Goal: Information Seeking & Learning: Learn about a topic

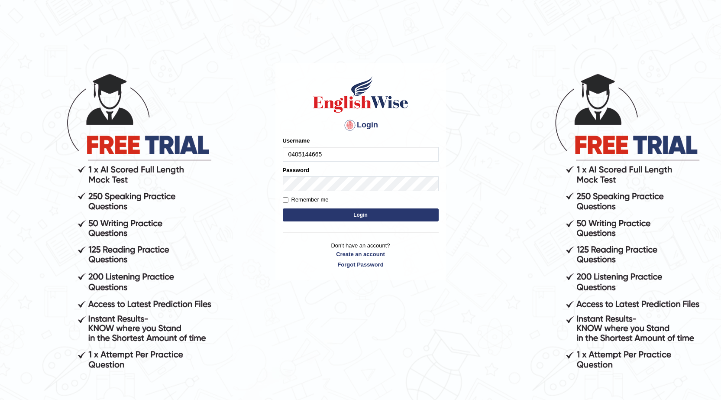
type input "0405144665"
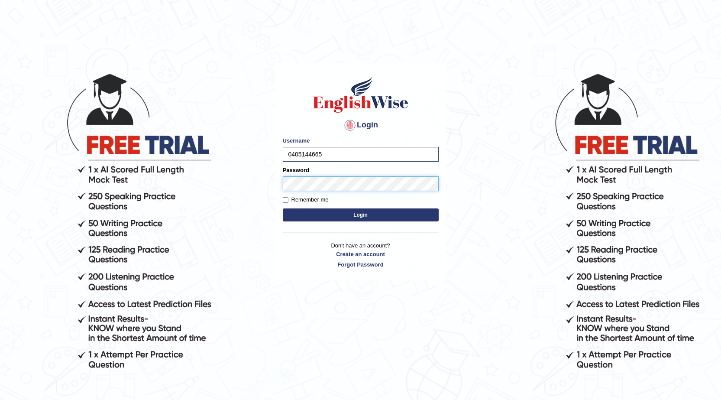
click at [283, 208] on button "Login" at bounding box center [361, 214] width 156 height 13
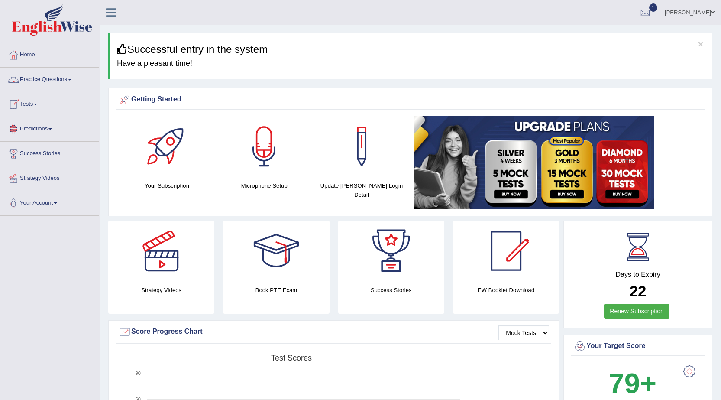
click at [31, 103] on link "Tests" at bounding box center [49, 103] width 99 height 22
click at [28, 152] on link "History" at bounding box center [56, 155] width 81 height 16
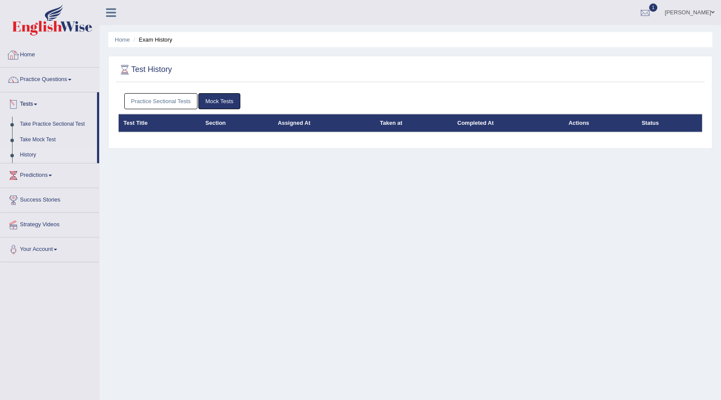
click at [31, 54] on link "Home" at bounding box center [49, 54] width 99 height 22
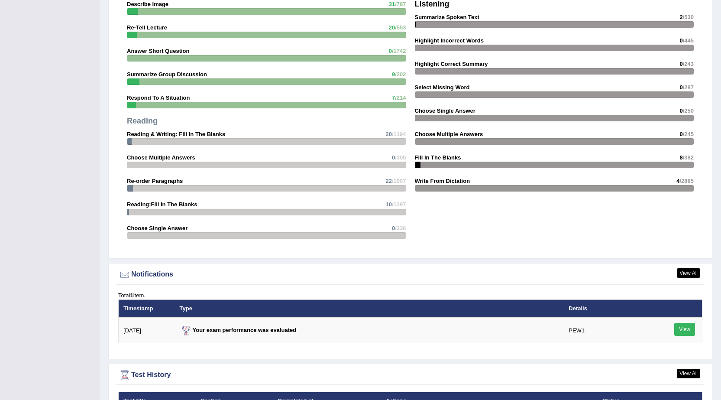
scroll to position [876, 0]
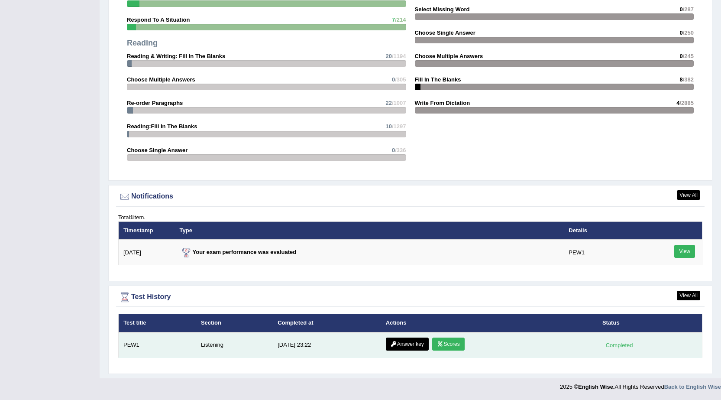
click at [446, 347] on link "Scores" at bounding box center [448, 344] width 32 height 13
click at [215, 344] on td "Listening" at bounding box center [234, 345] width 77 height 26
click at [422, 343] on link "Answer key" at bounding box center [407, 344] width 43 height 13
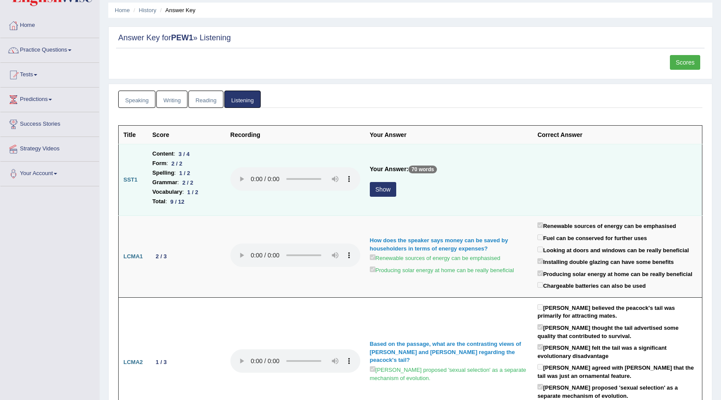
scroll to position [43, 0]
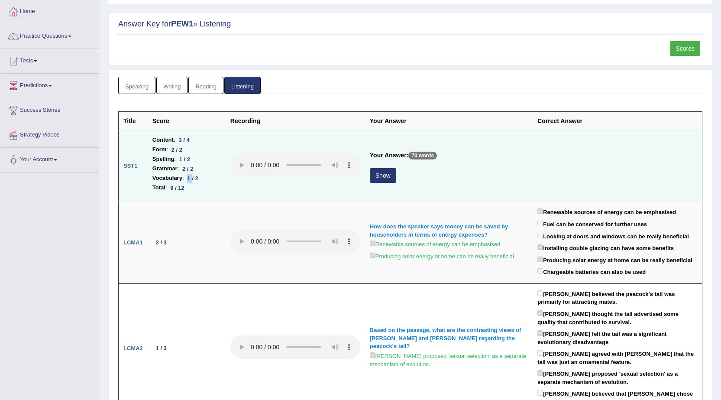
drag, startPoint x: 194, startPoint y: 181, endPoint x: 188, endPoint y: 181, distance: 5.6
click at [188, 181] on div "1 / 2" at bounding box center [193, 178] width 18 height 9
drag, startPoint x: 185, startPoint y: 158, endPoint x: 180, endPoint y: 158, distance: 5.2
click at [180, 158] on div "1 / 2" at bounding box center [185, 159] width 18 height 9
click at [383, 175] on button "Show" at bounding box center [383, 175] width 26 height 15
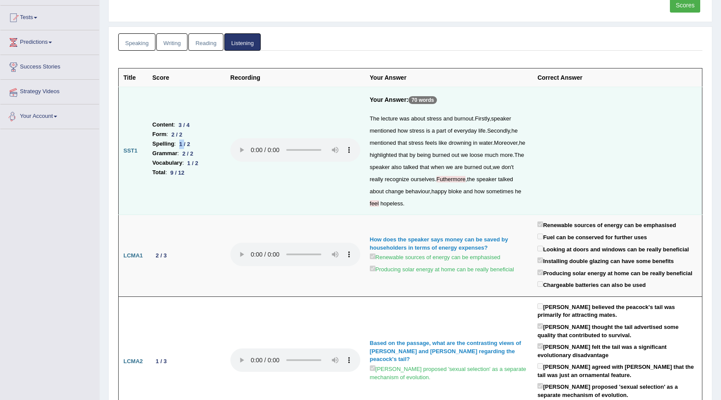
scroll to position [0, 0]
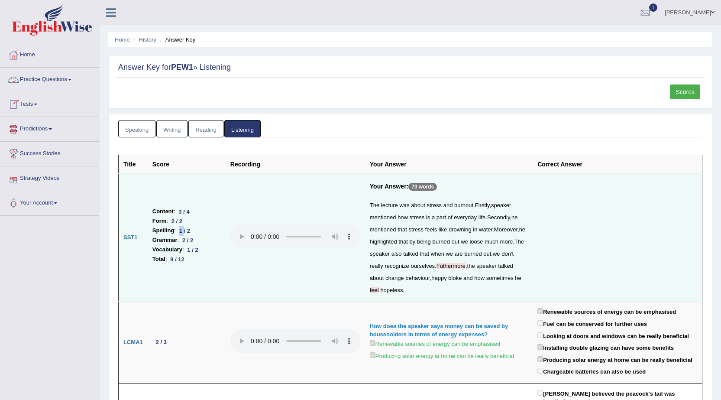
click at [36, 79] on link "Practice Questions" at bounding box center [49, 79] width 99 height 22
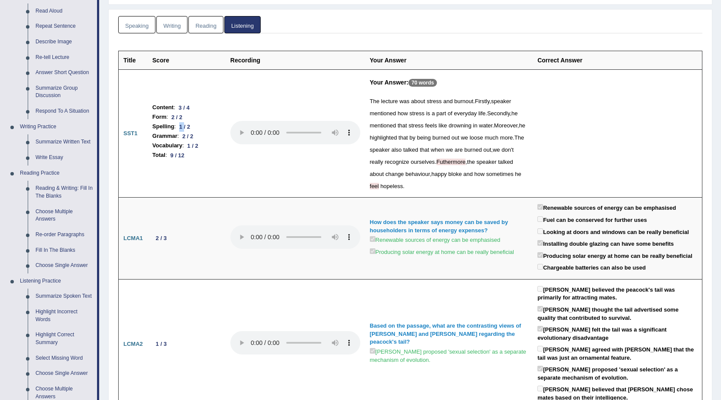
scroll to position [133, 0]
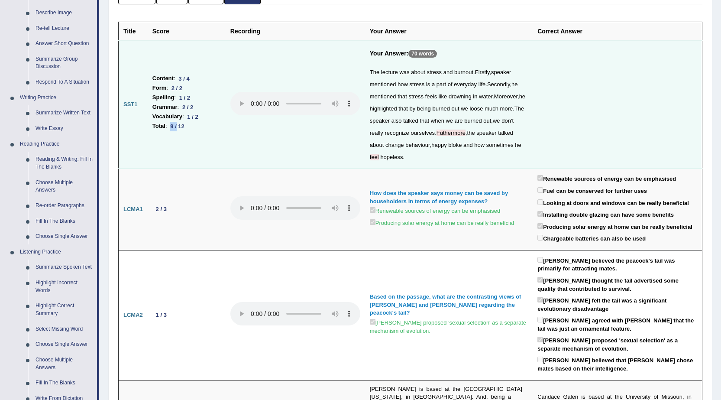
drag, startPoint x: 178, startPoint y: 128, endPoint x: 149, endPoint y: 123, distance: 28.9
click at [149, 123] on td "Content : 3 / 4 Form : 2 / 2 Spelling : 1 / 2 Grammar : 2 / 2 Vocabulary : 1 / …" at bounding box center [187, 105] width 78 height 128
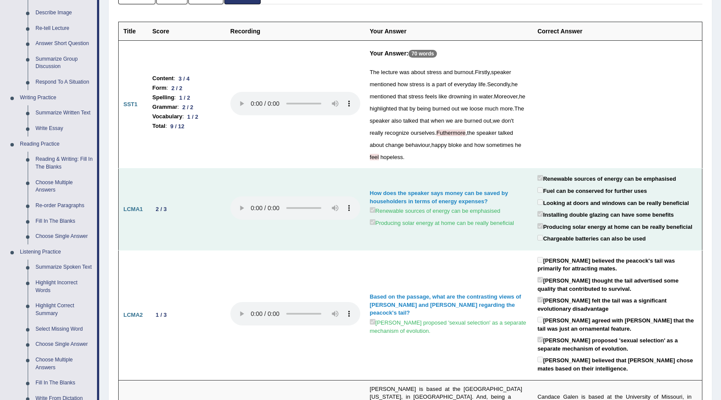
click at [380, 183] on td "How does the speaker says money can be saved by householders in terms of energy…" at bounding box center [449, 209] width 168 height 81
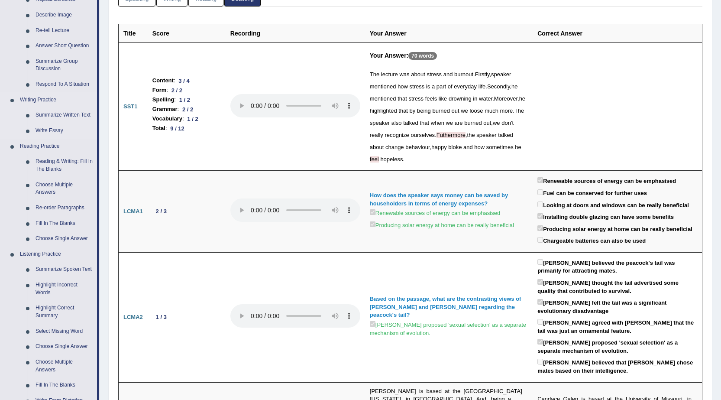
scroll to position [173, 0]
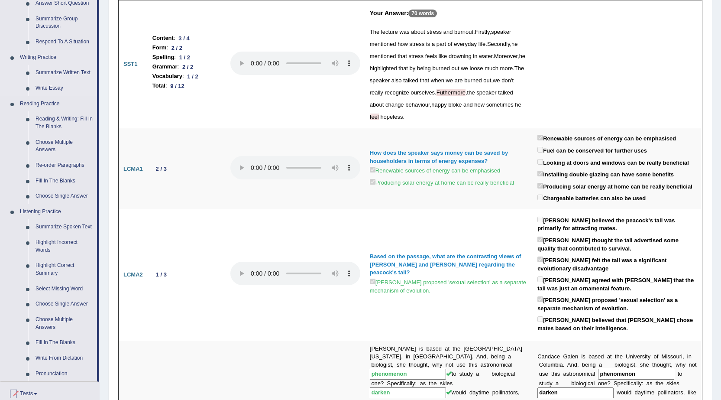
click at [58, 225] on link "Summarize Spoken Text" at bounding box center [64, 227] width 65 height 16
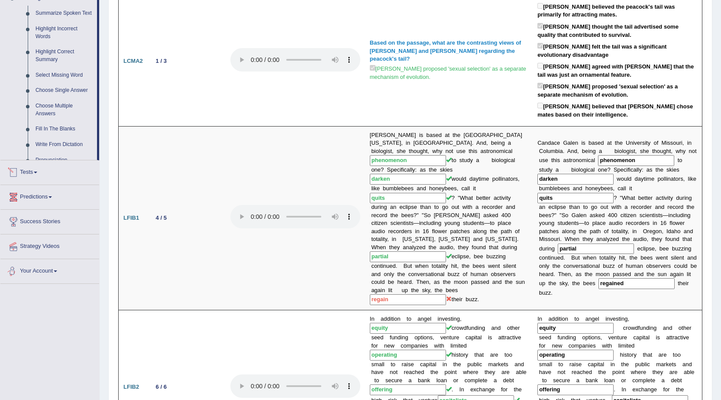
scroll to position [617, 0]
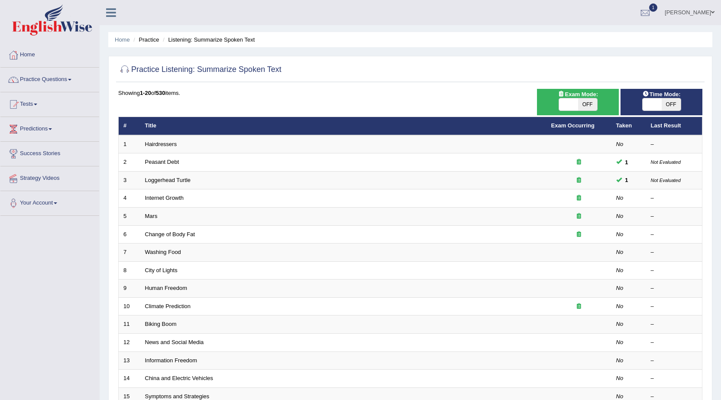
click at [592, 107] on span "OFF" at bounding box center [587, 104] width 19 height 12
checkbox input "true"
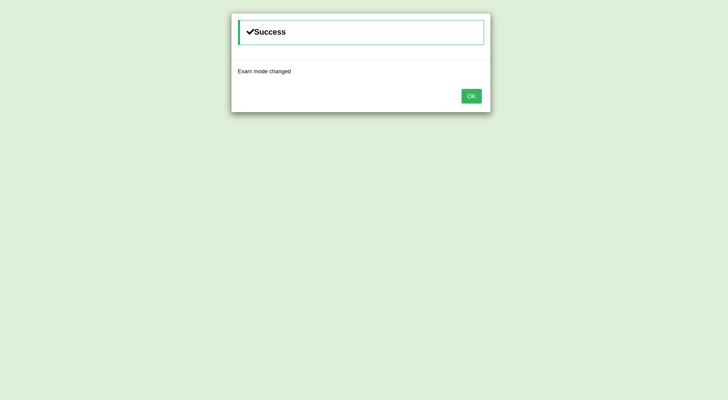
click at [677, 102] on div "Success Exam mode changed OK" at bounding box center [364, 200] width 728 height 400
click at [468, 94] on button "OK" at bounding box center [471, 96] width 20 height 15
click at [478, 97] on button "OK" at bounding box center [475, 96] width 20 height 15
click at [471, 97] on button "OK" at bounding box center [468, 96] width 20 height 15
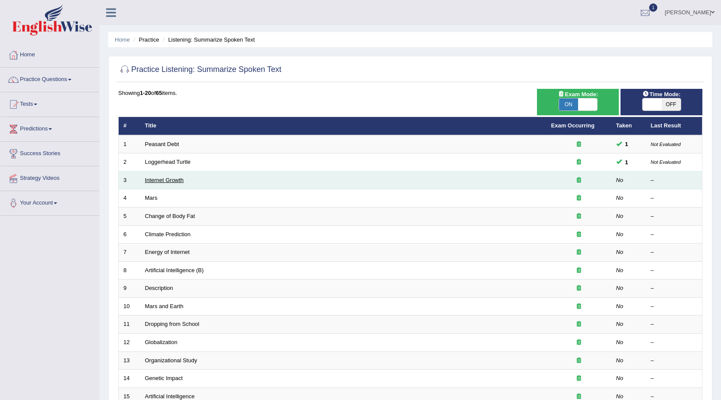
click at [169, 178] on link "Internet Growth" at bounding box center [164, 180] width 39 height 6
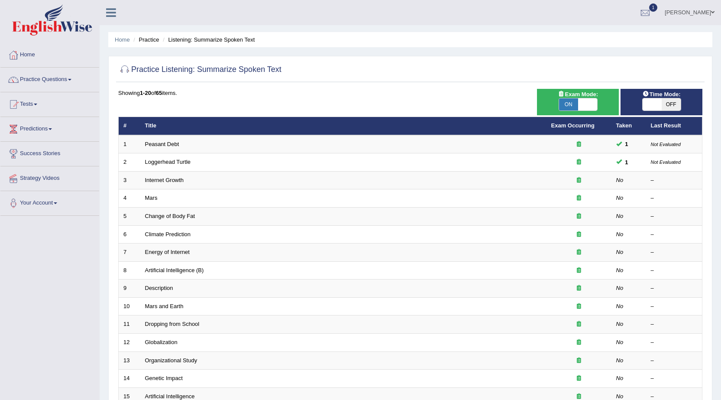
click at [676, 104] on span "OFF" at bounding box center [671, 104] width 19 height 12
checkbox input "true"
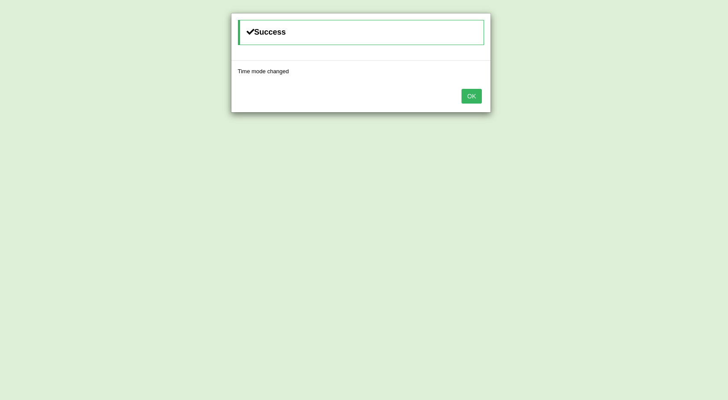
click at [476, 95] on button "OK" at bounding box center [471, 96] width 20 height 15
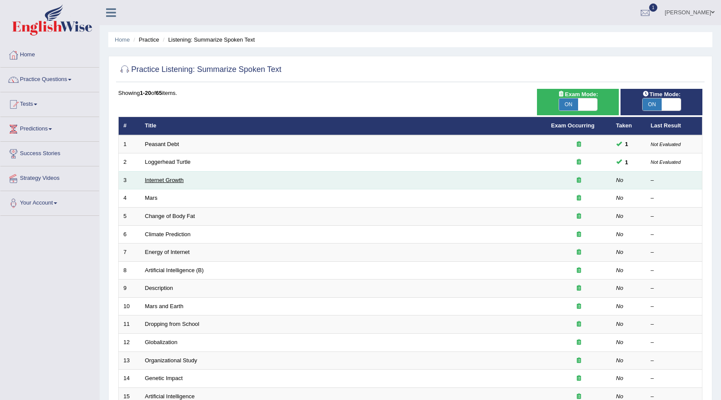
click at [161, 181] on link "Internet Growth" at bounding box center [164, 180] width 39 height 6
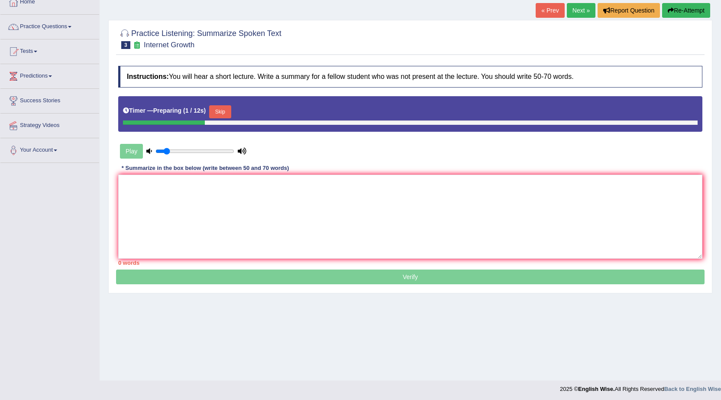
scroll to position [55, 0]
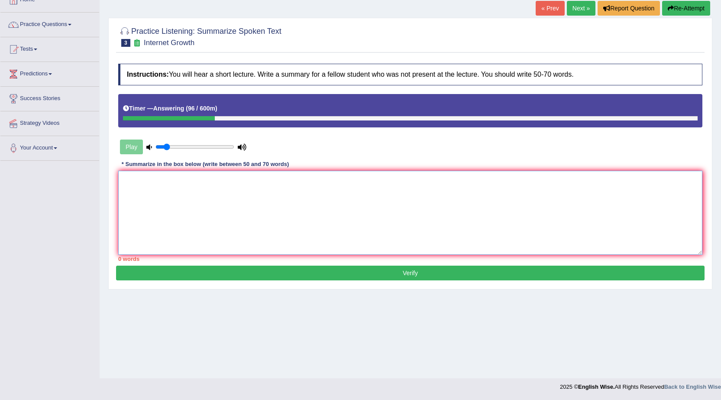
click at [208, 194] on textarea at bounding box center [410, 213] width 585 height 84
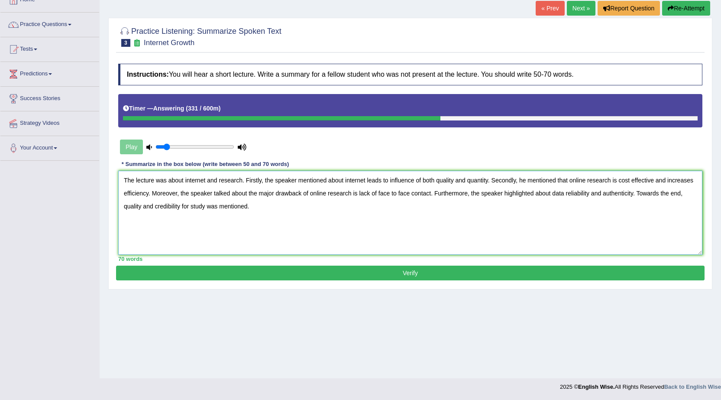
click at [344, 180] on textarea "The lecture was about internet and research. Firstly, the speaker mentioned abo…" at bounding box center [410, 213] width 585 height 84
type textarea "The lecture was about internet and research. Firstly, the speaker mentioned tha…"
click at [369, 272] on button "Verify" at bounding box center [410, 273] width 589 height 15
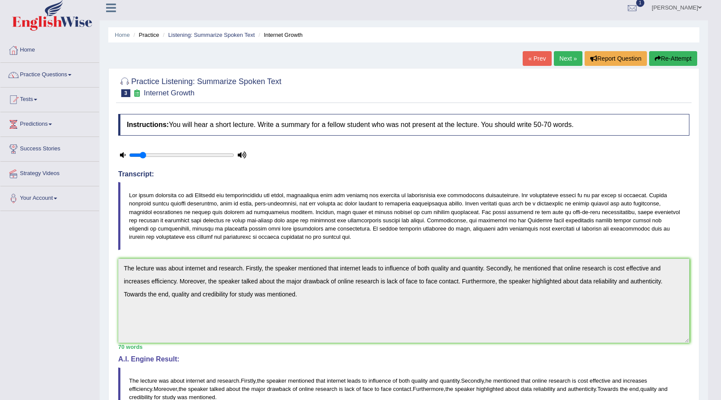
scroll to position [0, 0]
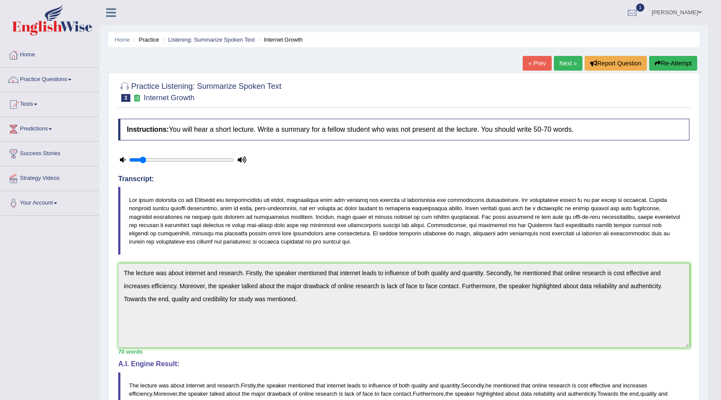
click at [668, 65] on button "Re-Attempt" at bounding box center [674, 63] width 48 height 15
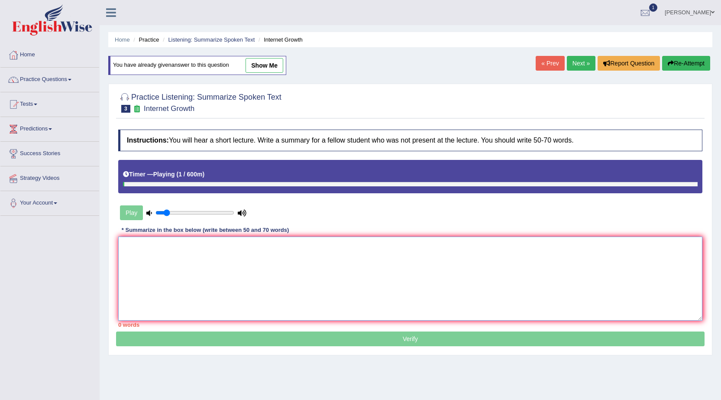
click at [161, 251] on textarea at bounding box center [410, 279] width 585 height 84
paste textarea "The lecture was about internet and research. Firstly, the speaker mentioned tha…"
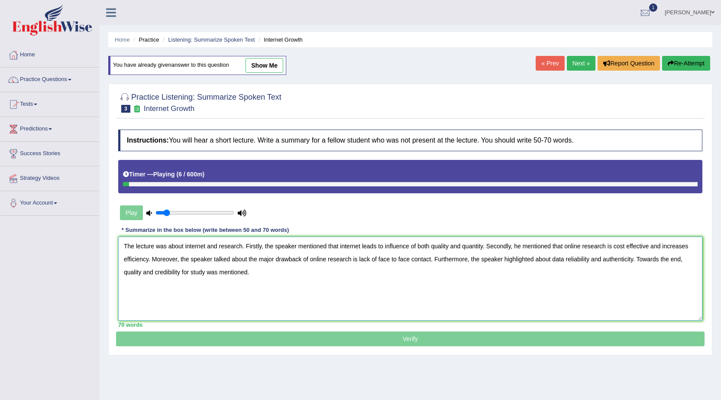
click at [685, 262] on textarea "The lecture was about internet and research. Firstly, the speaker mentioned tha…" at bounding box center [410, 279] width 585 height 84
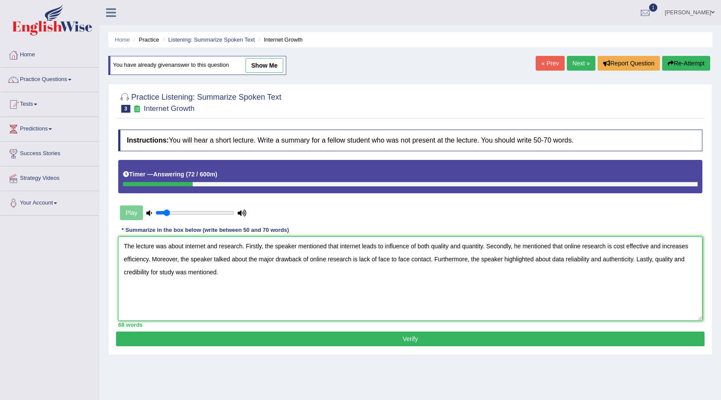
type textarea "The lecture was about internet and research. Firstly, the speaker mentioned tha…"
click at [424, 338] on button "Verify" at bounding box center [410, 338] width 589 height 15
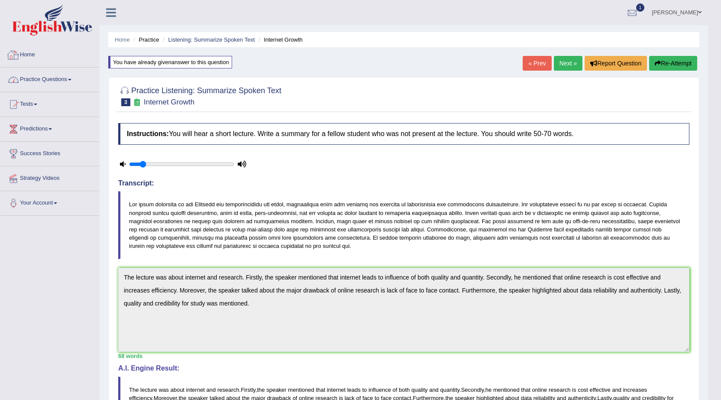
click at [39, 79] on link "Practice Questions" at bounding box center [49, 79] width 99 height 22
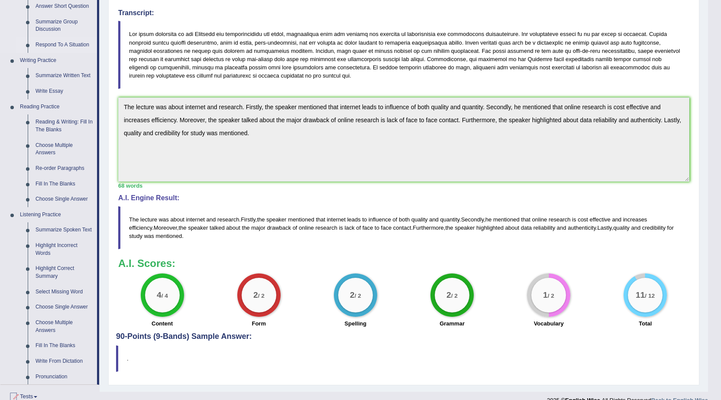
scroll to position [173, 0]
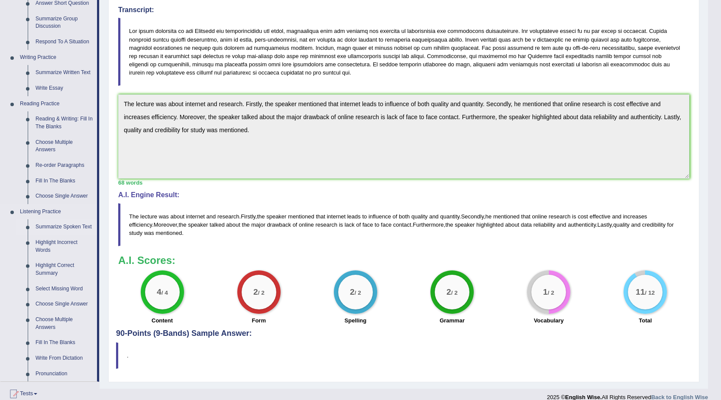
click at [58, 226] on link "Summarize Spoken Text" at bounding box center [64, 227] width 65 height 16
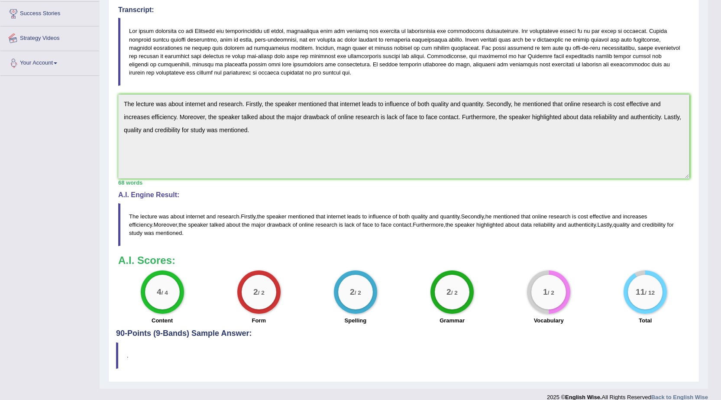
scroll to position [184, 0]
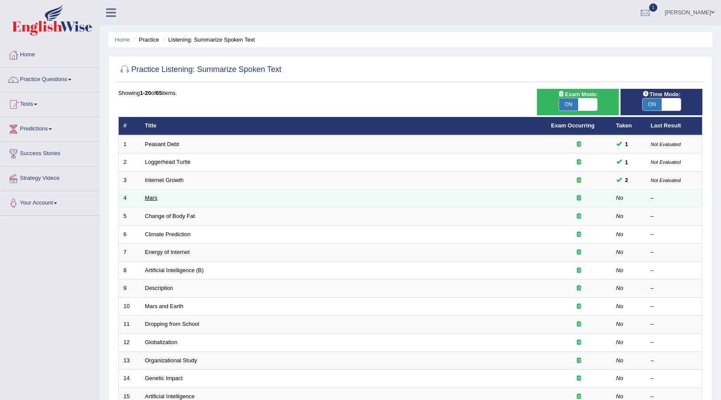
click at [151, 199] on link "Mars" at bounding box center [151, 198] width 13 height 6
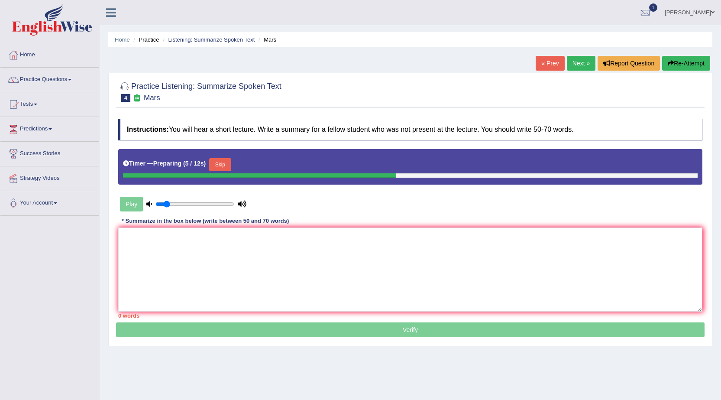
click at [222, 164] on button "Skip" at bounding box center [220, 164] width 22 height 13
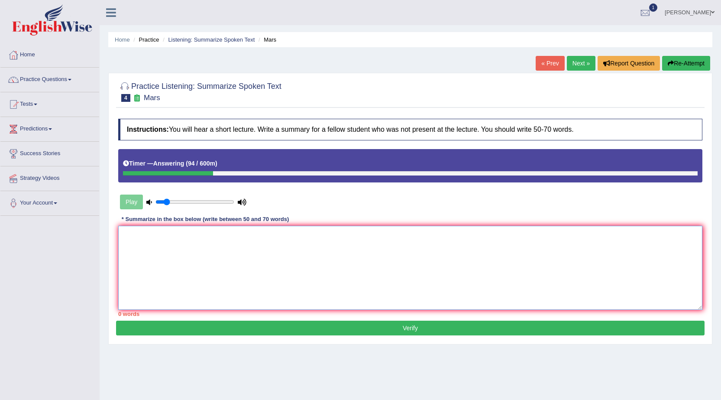
click at [224, 230] on textarea at bounding box center [410, 268] width 585 height 84
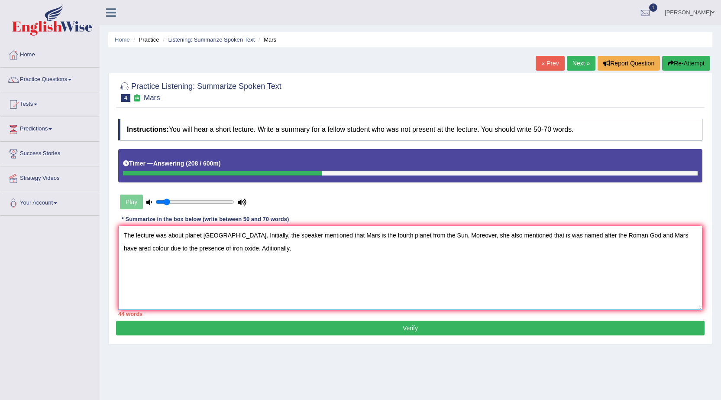
click at [221, 249] on textarea "The lecture was about planet Mars. Initially, the speaker mentioned that Mars i…" at bounding box center [410, 268] width 585 height 84
click at [249, 248] on textarea "The lecture was about planet Mars. Initially, the speaker mentioned that Mars i…" at bounding box center [410, 268] width 585 height 84
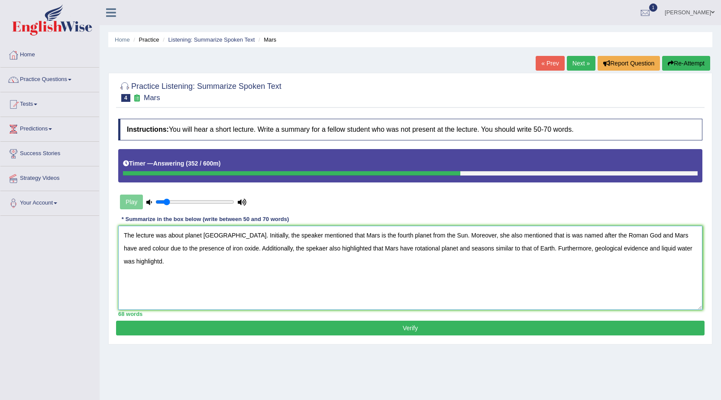
click at [517, 234] on textarea "The lecture was about planet Mars. Initially, the speaker mentioned that Mars i…" at bounding box center [410, 268] width 585 height 84
click at [529, 236] on textarea "The lecture was about planet Mars. Initially, the speaker mentioned that Mars i…" at bounding box center [410, 268] width 585 height 84
click at [657, 237] on textarea "The lecture was about planet Mars. Initially, the speaker mentioned that Mars i…" at bounding box center [410, 268] width 585 height 84
click at [268, 248] on textarea "The lecture was about planet Mars. Initially, the speaker mentioned that Mars i…" at bounding box center [410, 268] width 585 height 84
click at [367, 249] on textarea "The lecture was about planet Mars. Initially, the speaker mentioned that Mars i…" at bounding box center [410, 268] width 585 height 84
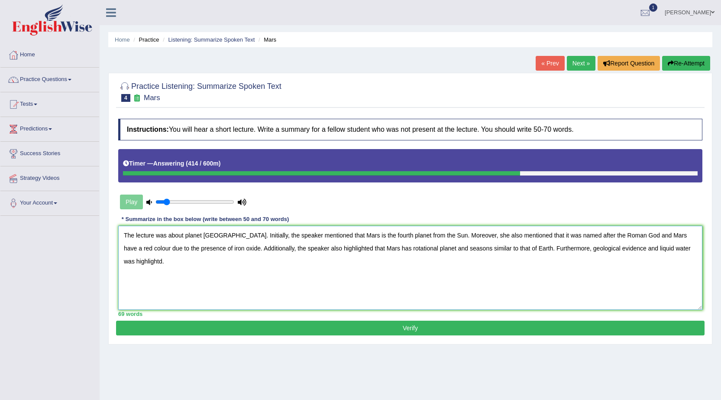
click at [656, 246] on textarea "The lecture was about planet Mars. Initially, the speaker mentioned that Mars i…" at bounding box center [410, 268] width 585 height 84
click at [153, 262] on textarea "The lecture was about planet Mars. Initially, the speaker mentioned that Mars i…" at bounding box center [410, 268] width 585 height 84
type textarea "The lecture was about planet Mars. Initially, the speaker mentioned that Mars i…"
click at [383, 324] on button "Verify" at bounding box center [410, 328] width 589 height 15
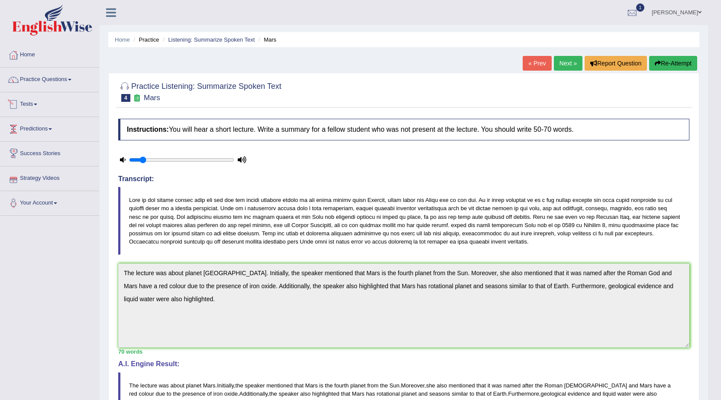
click at [56, 77] on link "Practice Questions" at bounding box center [49, 79] width 99 height 22
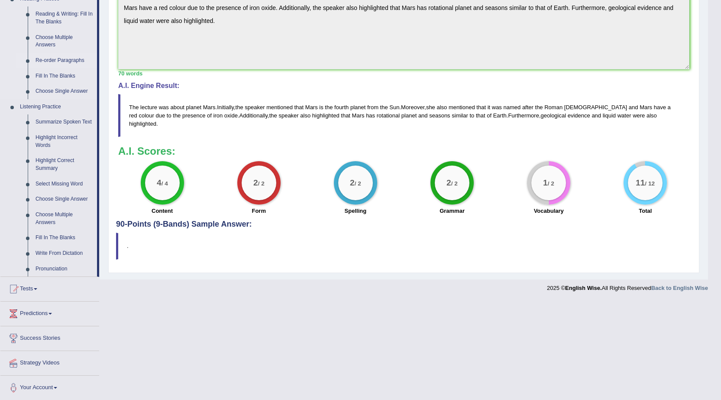
scroll to position [279, 0]
click at [58, 234] on link "Fill In The Blanks" at bounding box center [64, 237] width 65 height 16
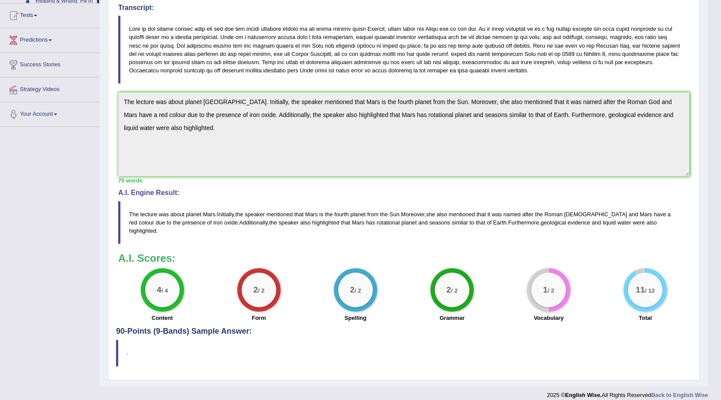
scroll to position [147, 0]
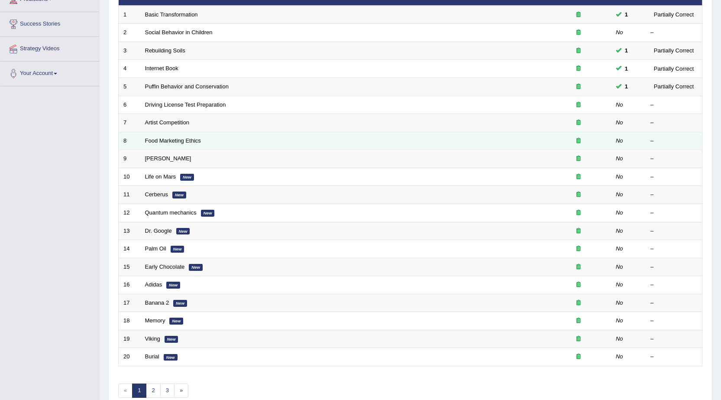
scroll to position [130, 0]
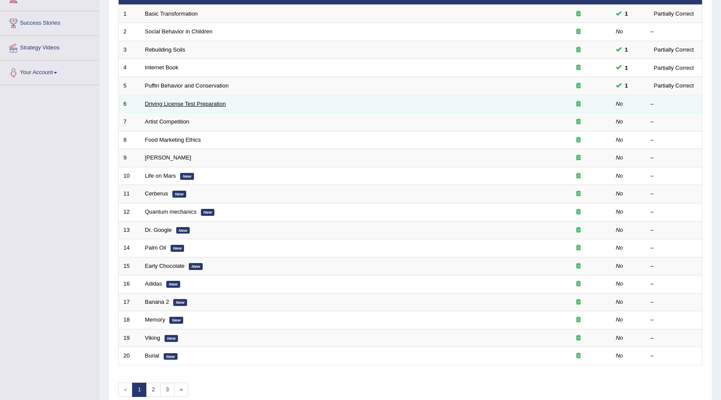
click at [202, 104] on link "Driving License Test Preparation" at bounding box center [185, 104] width 81 height 6
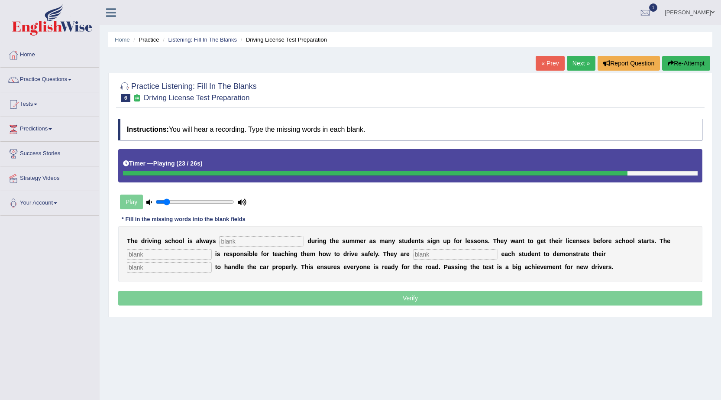
click at [258, 241] on input "text" at bounding box center [261, 241] width 85 height 10
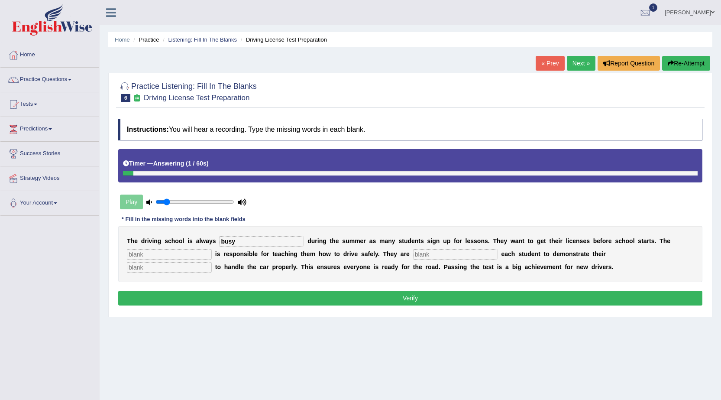
type input "busy"
click at [203, 254] on input "text" at bounding box center [169, 254] width 85 height 10
type input "instructor"
click at [177, 272] on input "text" at bounding box center [169, 267] width 85 height 10
click at [426, 253] on input "text" at bounding box center [455, 254] width 85 height 10
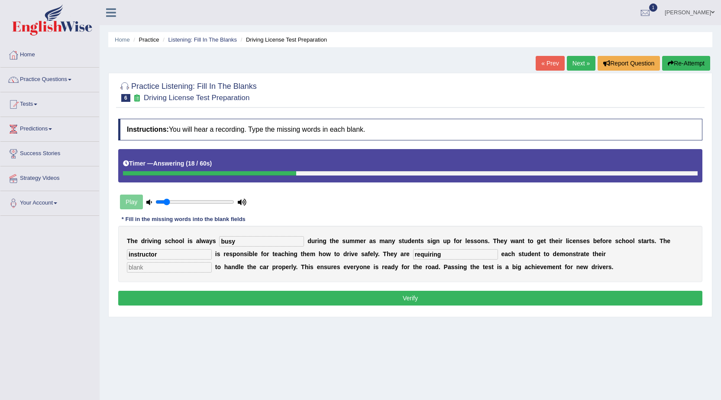
type input "requiring"
click at [159, 267] on input "text" at bounding box center [169, 267] width 85 height 10
type input "ability"
click at [396, 301] on button "Verify" at bounding box center [410, 298] width 585 height 15
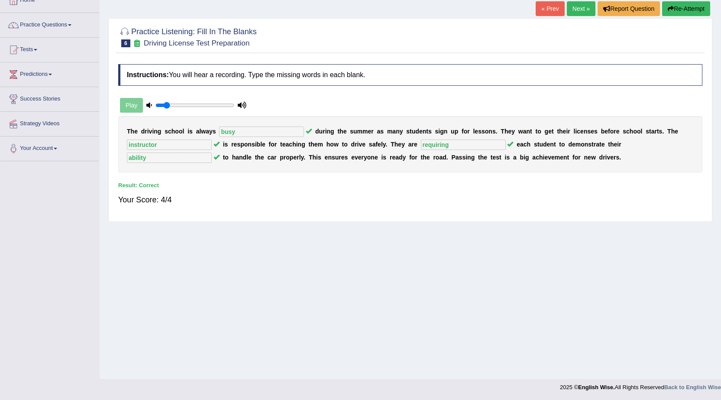
scroll to position [55, 0]
click at [578, 8] on link "Next »" at bounding box center [581, 8] width 29 height 15
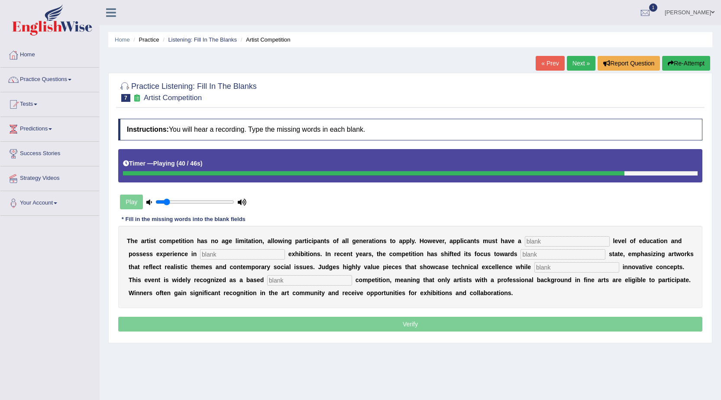
click at [563, 257] on input "text" at bounding box center [563, 254] width 85 height 10
click at [210, 253] on input "text" at bounding box center [242, 254] width 85 height 10
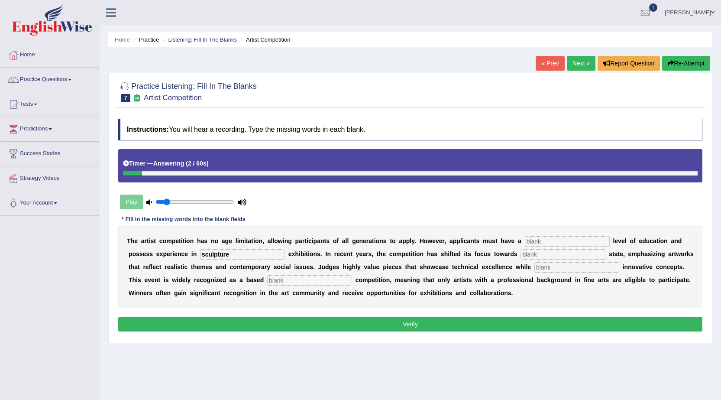
type input "sculpture"
click at [532, 242] on input "text" at bounding box center [567, 241] width 85 height 10
type input "graduate"
click at [554, 255] on input "text" at bounding box center [563, 254] width 85 height 10
type input "real"
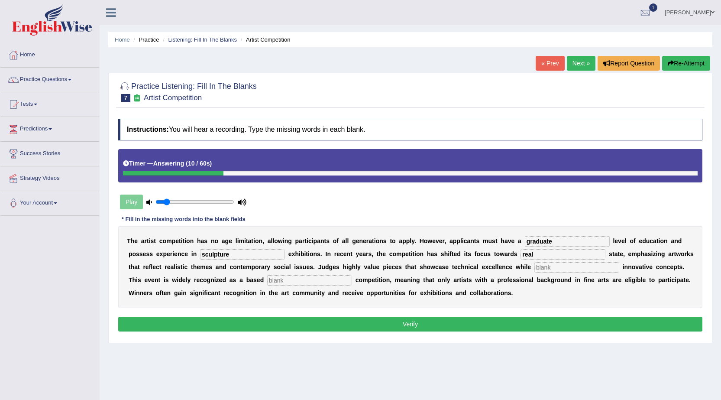
click at [573, 268] on input "text" at bounding box center [577, 267] width 85 height 10
type input "incorporating"
click at [314, 281] on input "text" at bounding box center [309, 280] width 85 height 10
type input "profession"
click at [381, 325] on button "Verify" at bounding box center [410, 324] width 585 height 15
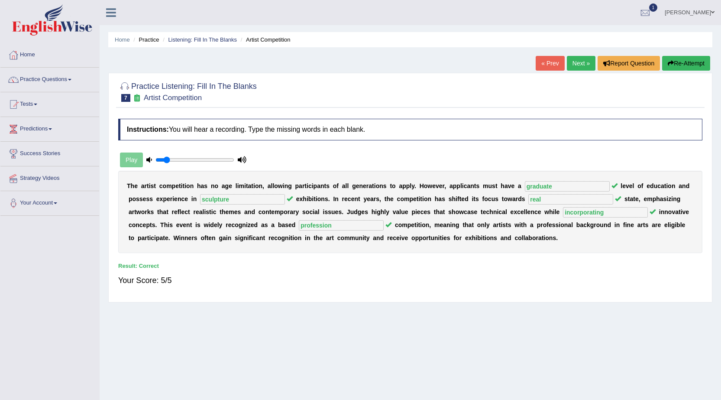
click at [575, 65] on link "Next »" at bounding box center [581, 63] width 29 height 15
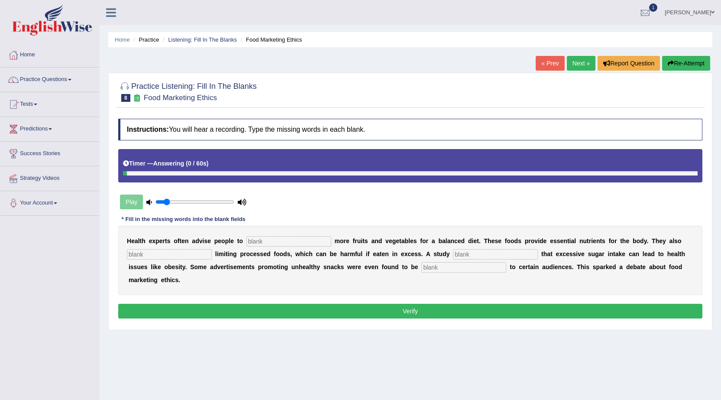
click at [179, 252] on input "text" at bounding box center [169, 254] width 85 height 10
type input "recommended"
click at [279, 240] on input "text" at bounding box center [289, 241] width 85 height 10
type input "consume"
click at [478, 256] on input "text" at bounding box center [495, 254] width 85 height 10
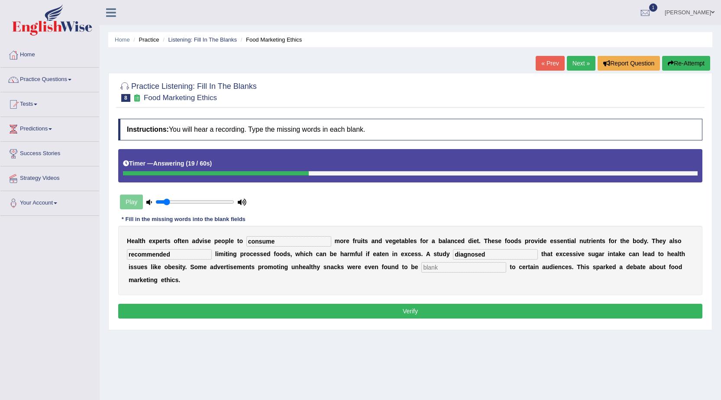
type input "diagnosed"
click at [457, 269] on input "text" at bounding box center [464, 267] width 85 height 10
type input "offensive"
click at [322, 316] on button "Verify" at bounding box center [410, 311] width 585 height 15
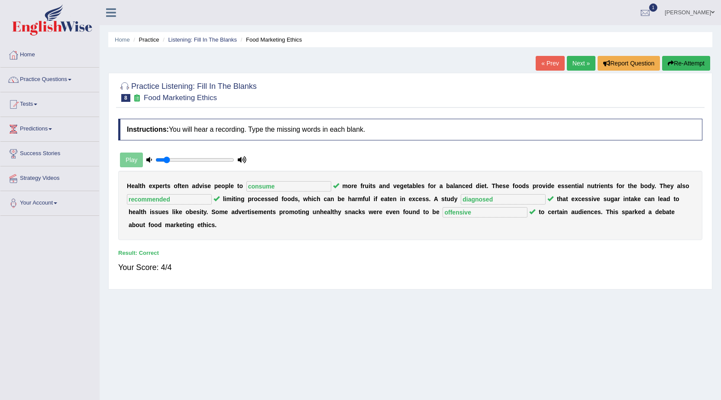
click at [576, 65] on link "Next »" at bounding box center [581, 63] width 29 height 15
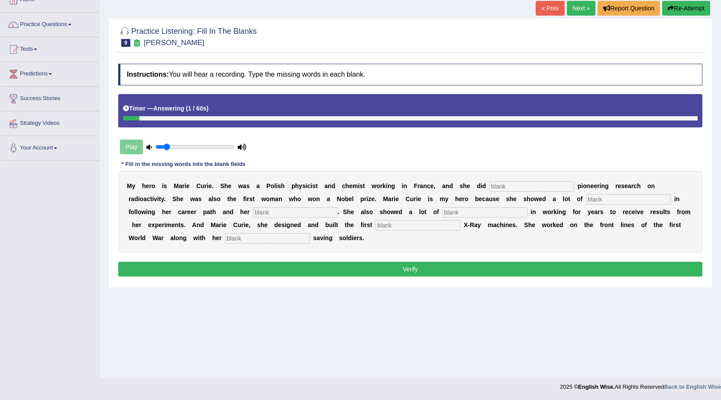
click at [687, 6] on button "Re-Attempt" at bounding box center [687, 8] width 48 height 15
click at [598, 198] on input "text" at bounding box center [628, 199] width 85 height 10
type input "determination"
click at [279, 214] on input "text" at bounding box center [295, 212] width 85 height 10
type input "passions"
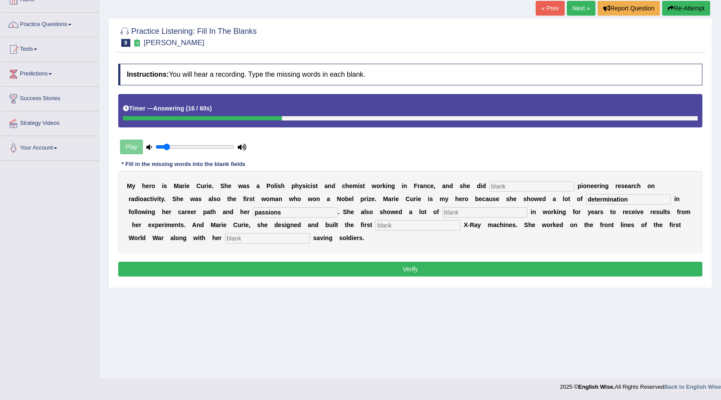
click at [465, 214] on input "text" at bounding box center [485, 212] width 85 height 10
type input "patience"
click at [395, 223] on input "text" at bounding box center [418, 225] width 85 height 10
type input "mobile"
click at [254, 242] on input "text" at bounding box center [267, 238] width 85 height 10
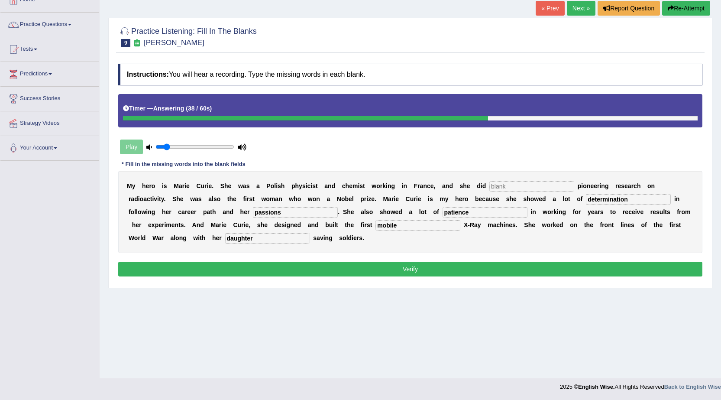
type input "daughter"
click at [500, 187] on input "text" at bounding box center [532, 186] width 85 height 10
type input "conductive"
click at [423, 272] on button "Verify" at bounding box center [410, 269] width 585 height 15
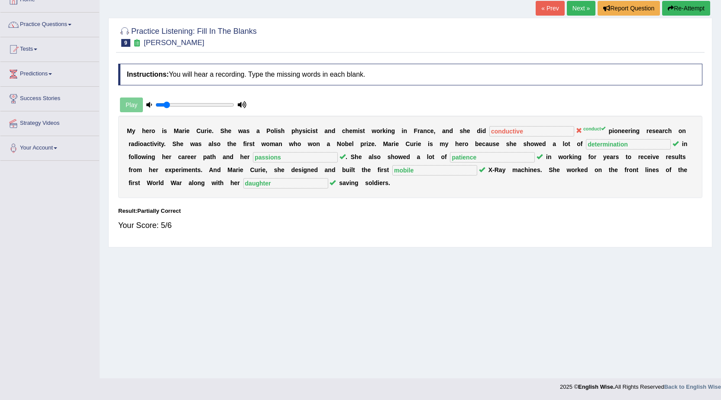
click at [579, 9] on link "Next »" at bounding box center [581, 8] width 29 height 15
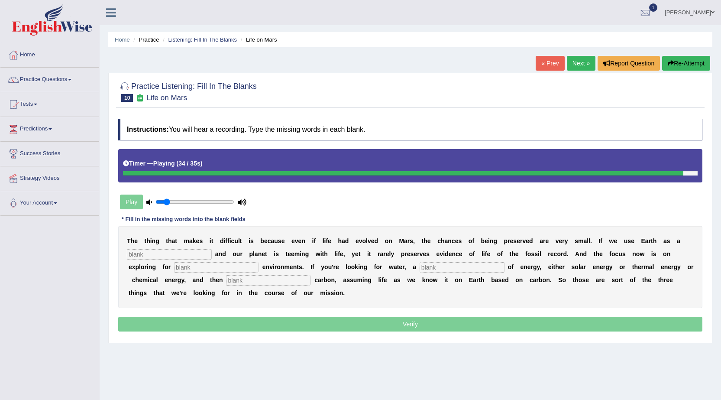
click at [223, 268] on input "text" at bounding box center [216, 267] width 85 height 10
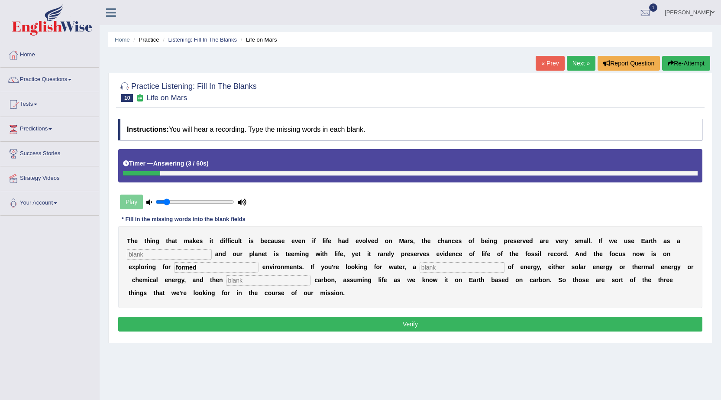
type input "formed"
click at [188, 256] on input "text" at bounding box center [169, 254] width 85 height 10
click at [136, 253] on input "reference" at bounding box center [169, 254] width 85 height 10
type input "reference"
click at [436, 267] on input "text" at bounding box center [462, 267] width 85 height 10
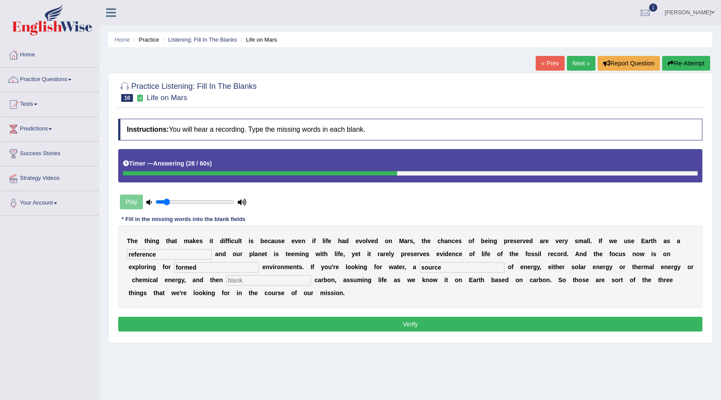
type input "source"
click at [276, 282] on input "text" at bounding box center [268, 280] width 85 height 10
type input "organic"
click at [417, 322] on button "Verify" at bounding box center [410, 324] width 585 height 15
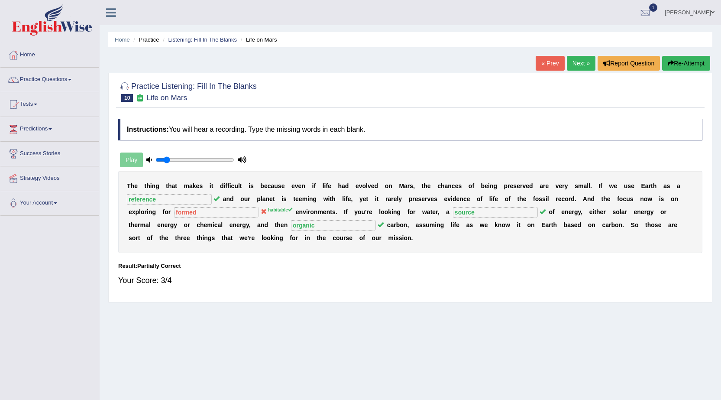
click at [691, 62] on button "Re-Attempt" at bounding box center [687, 63] width 48 height 15
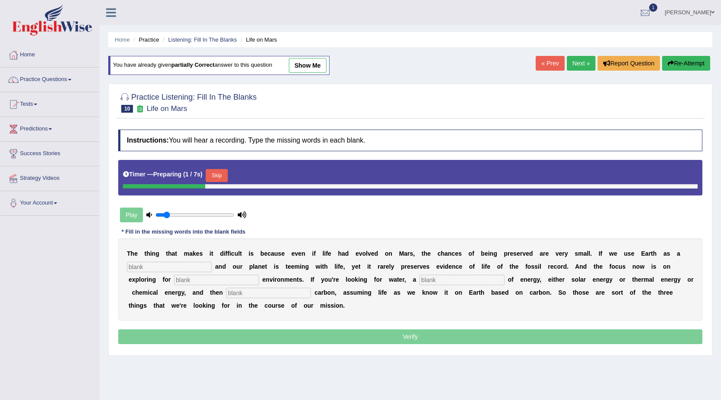
click at [223, 171] on button "Skip" at bounding box center [217, 175] width 22 height 13
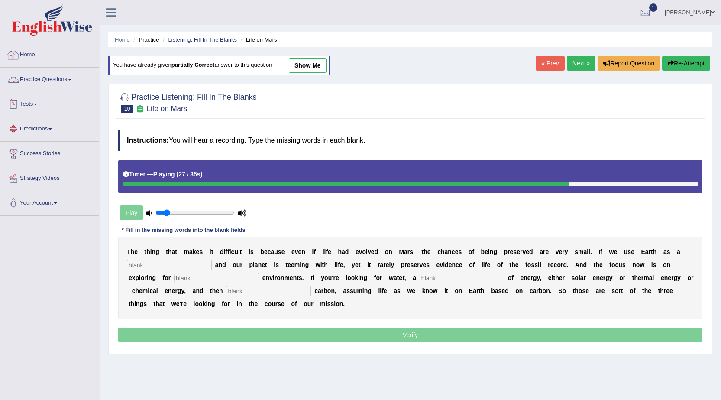
click at [65, 79] on link "Practice Questions" at bounding box center [49, 79] width 99 height 22
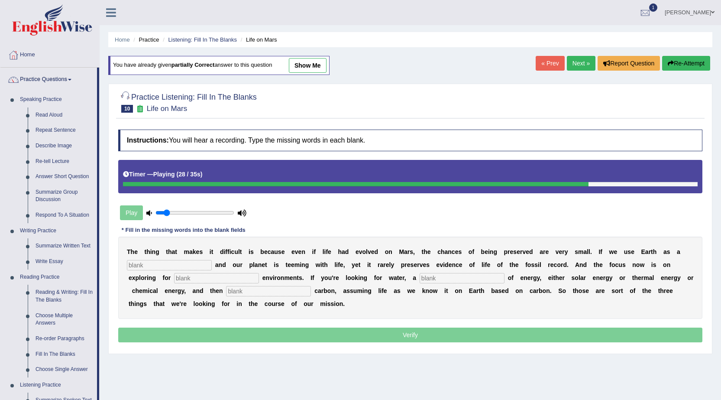
click at [400, 101] on div at bounding box center [410, 102] width 585 height 26
click at [577, 61] on link "Next »" at bounding box center [581, 63] width 29 height 15
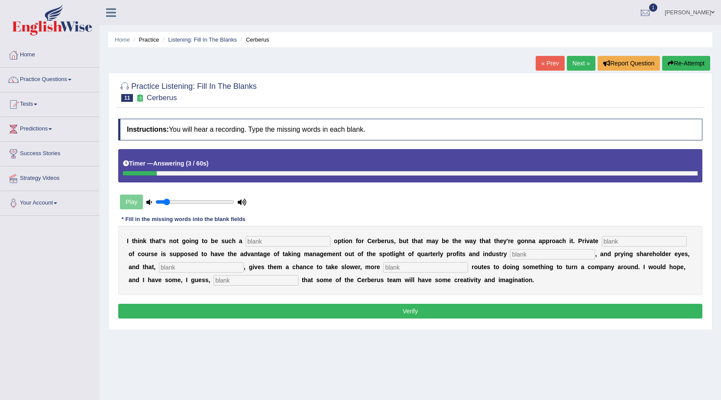
click at [194, 267] on input "text" at bounding box center [201, 267] width 85 height 10
type input "hypothetically"
click at [404, 263] on input "text" at bounding box center [425, 267] width 85 height 10
type input "patient"
click at [249, 282] on input "text" at bounding box center [256, 280] width 85 height 10
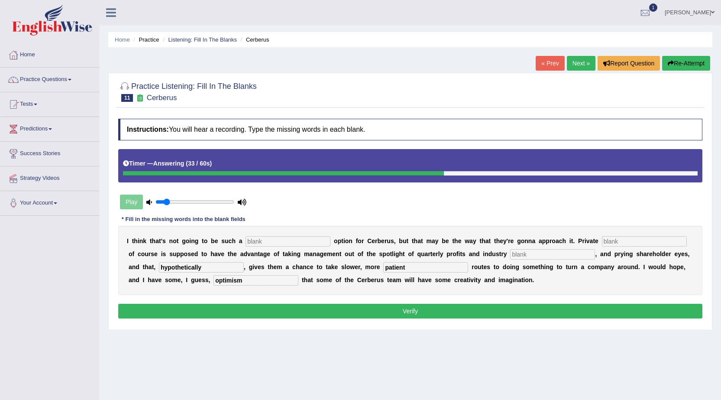
type input "optimism"
click at [532, 257] on input "text" at bounding box center [552, 254] width 85 height 10
type input "analysts"
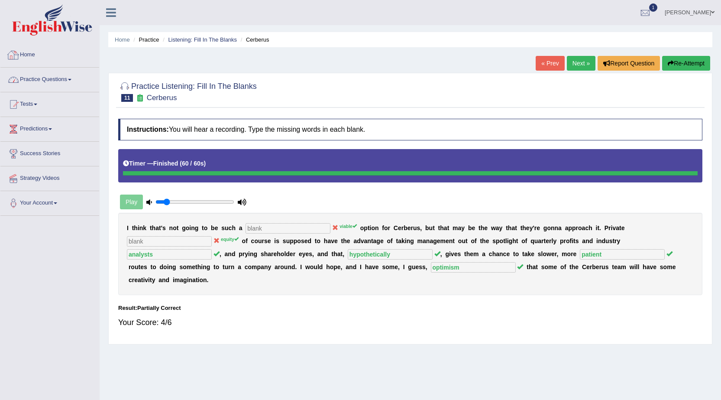
click at [52, 73] on link "Practice Questions" at bounding box center [49, 79] width 99 height 22
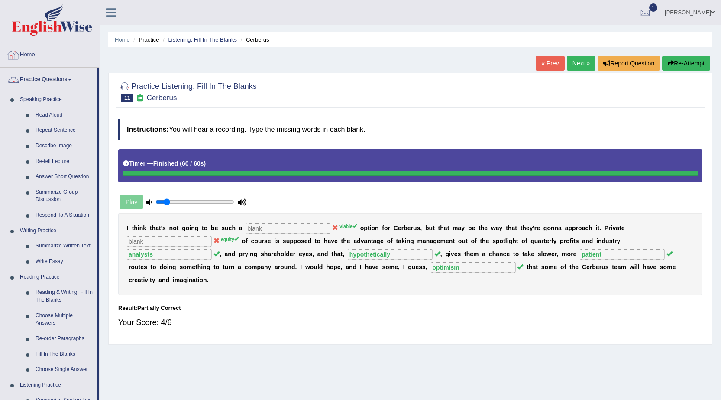
click at [29, 53] on link "Home" at bounding box center [49, 54] width 99 height 22
